Goal: Information Seeking & Learning: Learn about a topic

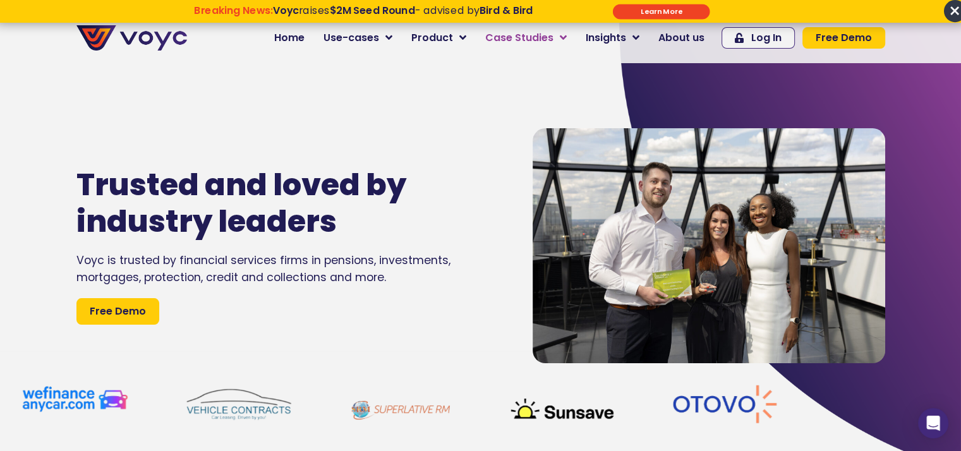
click at [528, 36] on span "Case Studies" at bounding box center [519, 37] width 68 height 15
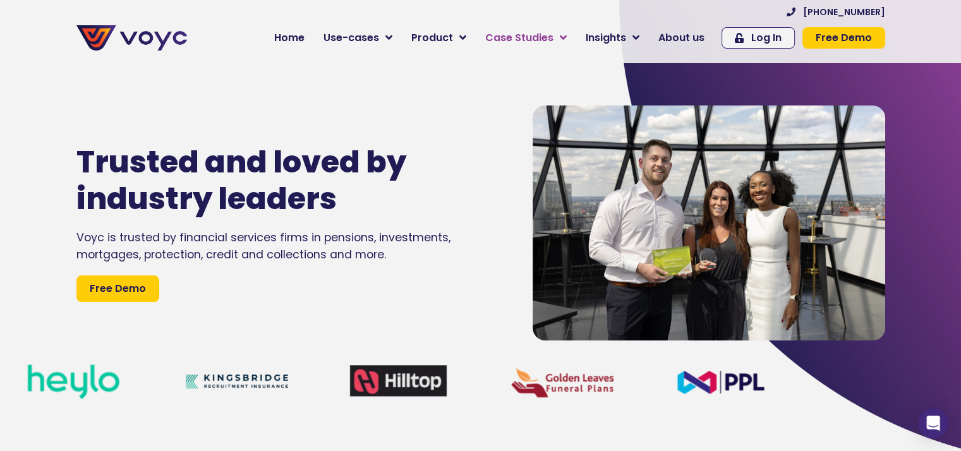
click at [567, 34] on icon at bounding box center [563, 37] width 7 height 11
click at [567, 38] on icon at bounding box center [563, 37] width 7 height 11
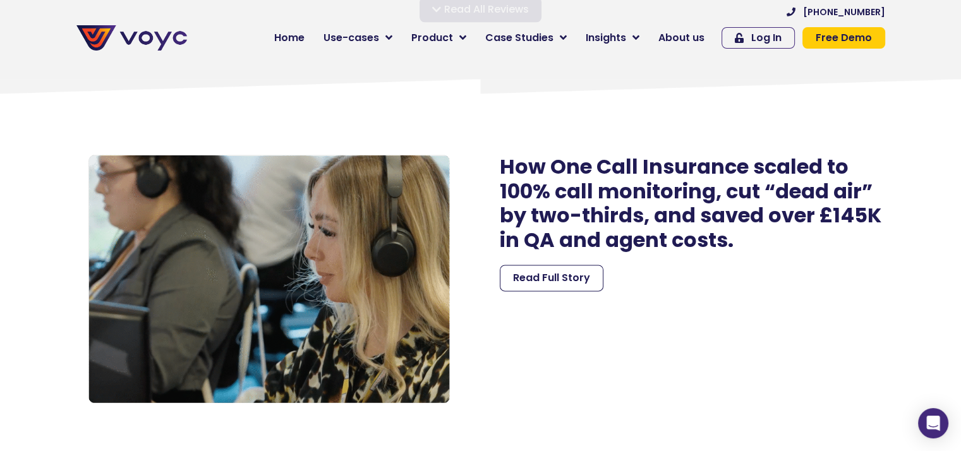
scroll to position [1580, 0]
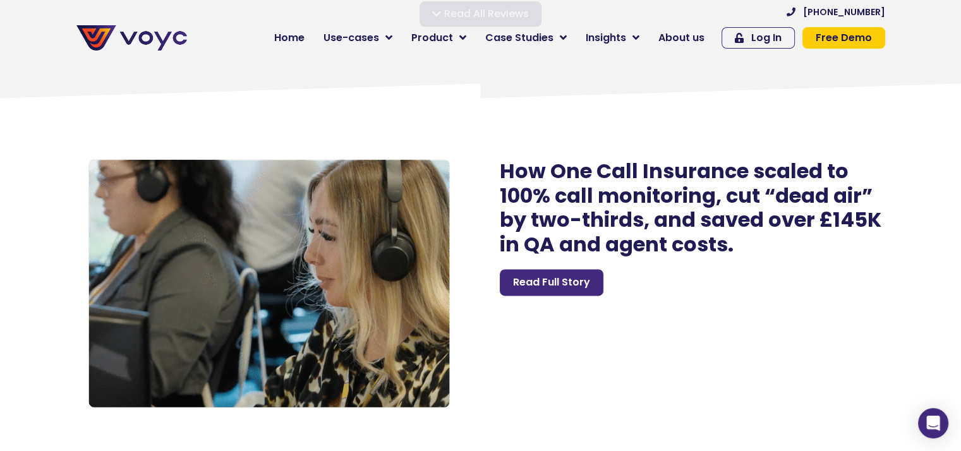
click at [565, 286] on span "Read Full Story" at bounding box center [551, 282] width 77 height 15
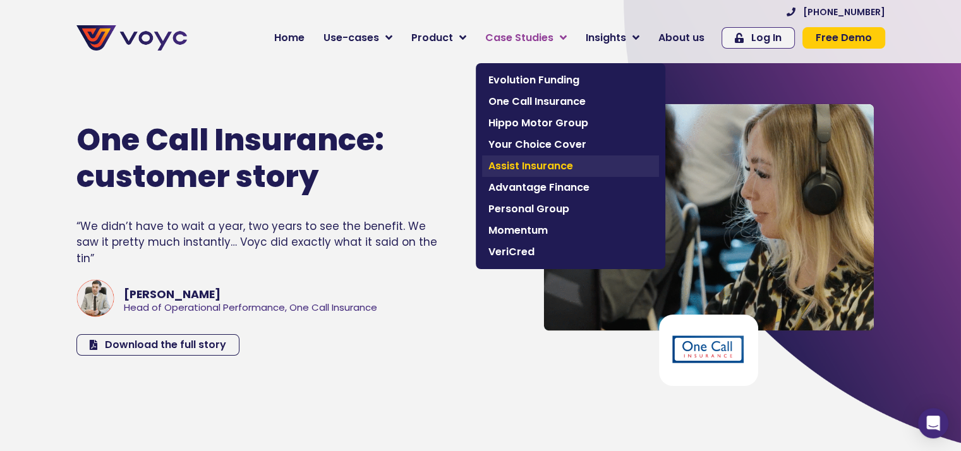
click at [493, 164] on link "Assist Insurance" at bounding box center [570, 166] width 177 height 21
